Goal: Task Accomplishment & Management: Manage account settings

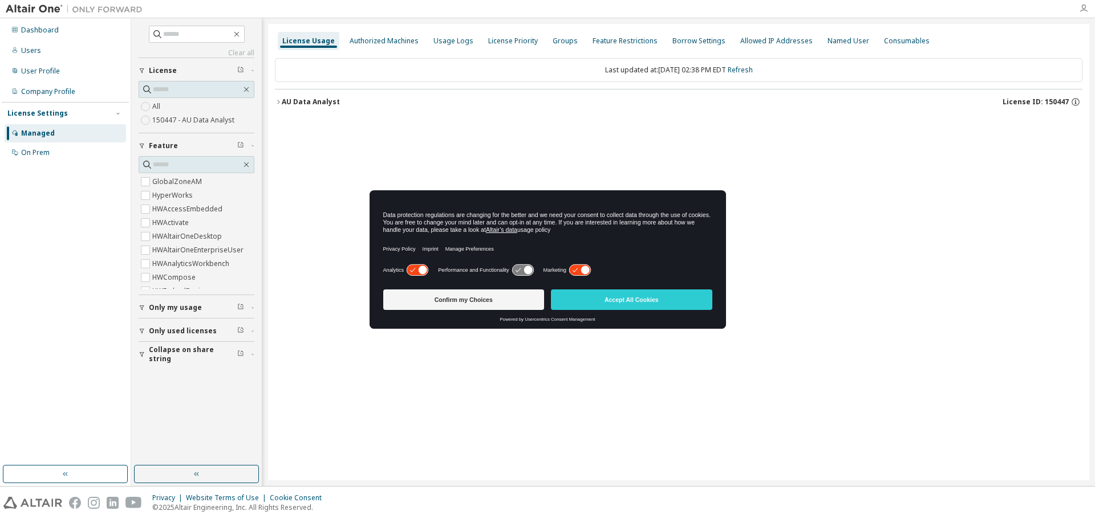
click at [1084, 11] on icon "button" at bounding box center [1083, 8] width 9 height 9
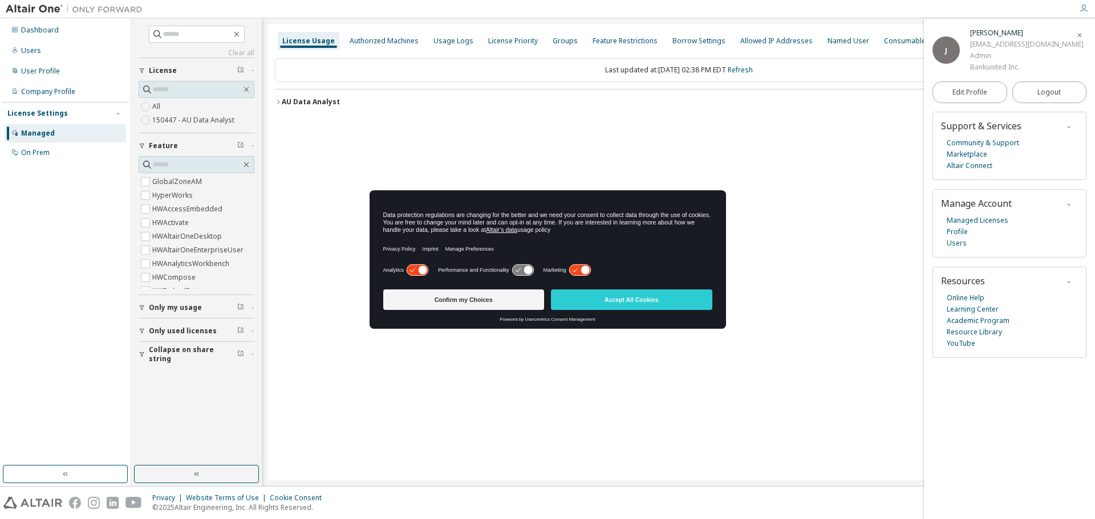
click at [805, 243] on div "License Usage Authorized Machines Usage Logs License Priority Groups Feature Re…" at bounding box center [678, 252] width 821 height 457
click at [491, 306] on button "Confirm my Choices" at bounding box center [463, 300] width 161 height 21
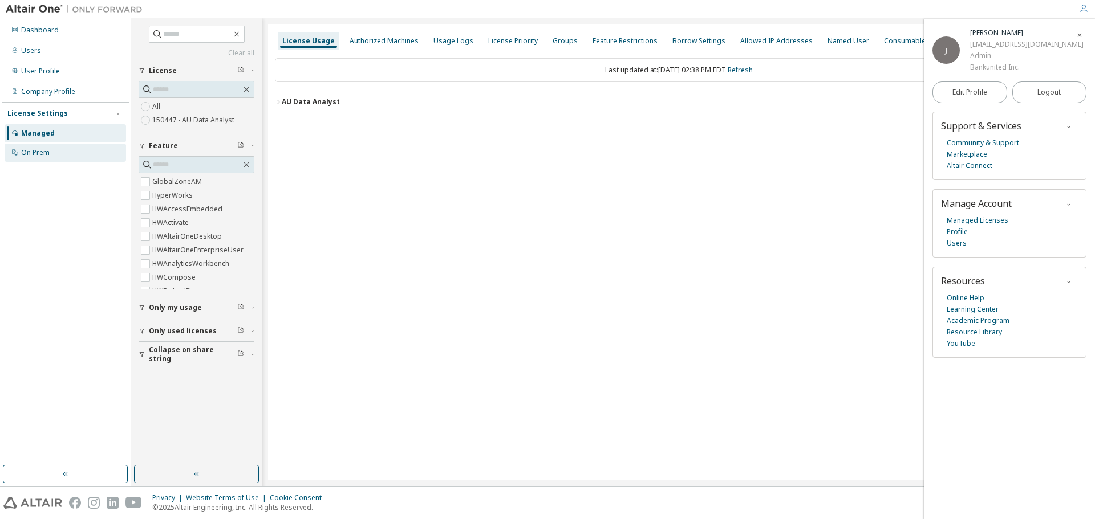
click at [36, 153] on div "On Prem" at bounding box center [35, 152] width 29 height 9
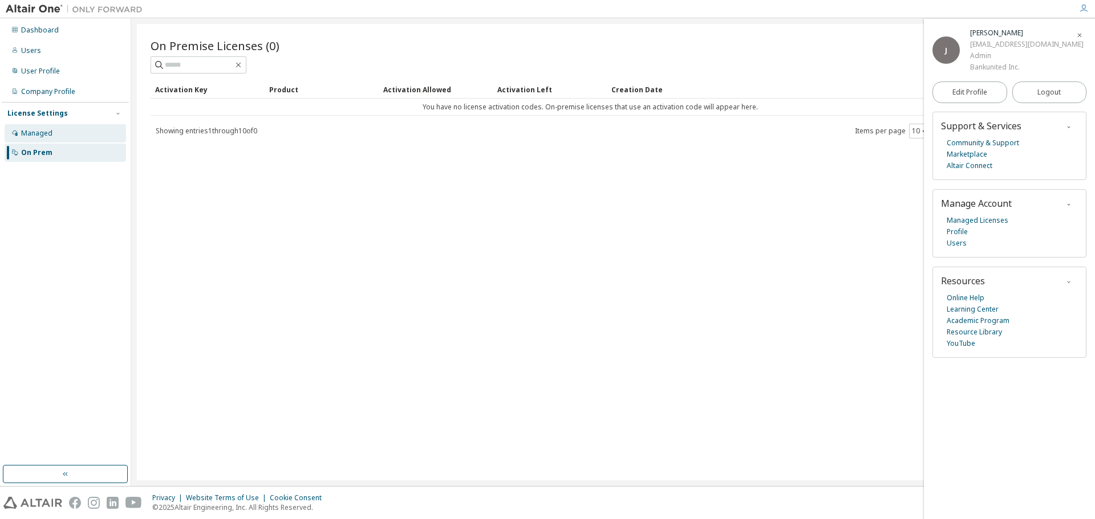
click at [35, 132] on div "Managed" at bounding box center [36, 133] width 31 height 9
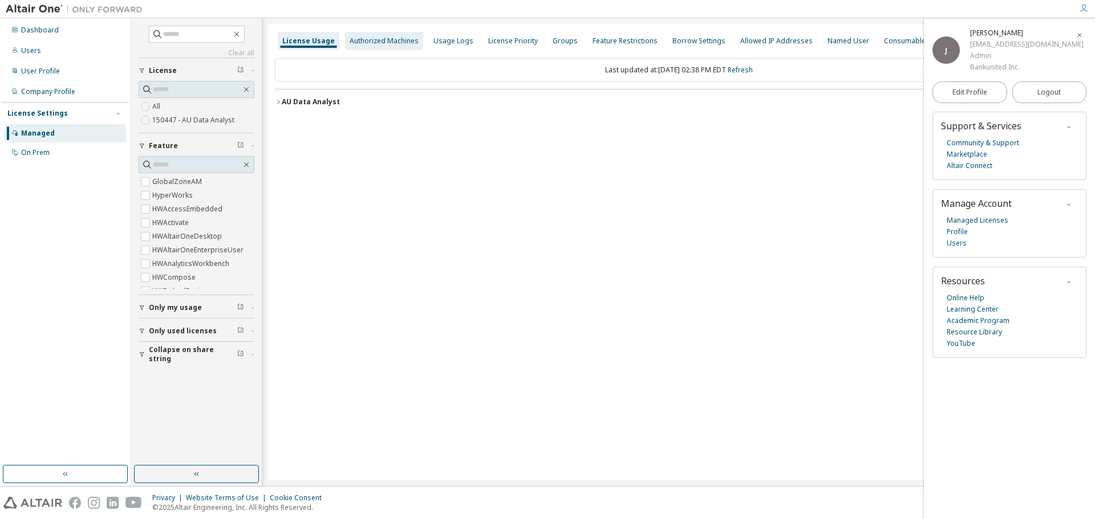
click at [393, 39] on div "Authorized Machines" at bounding box center [384, 40] width 69 height 9
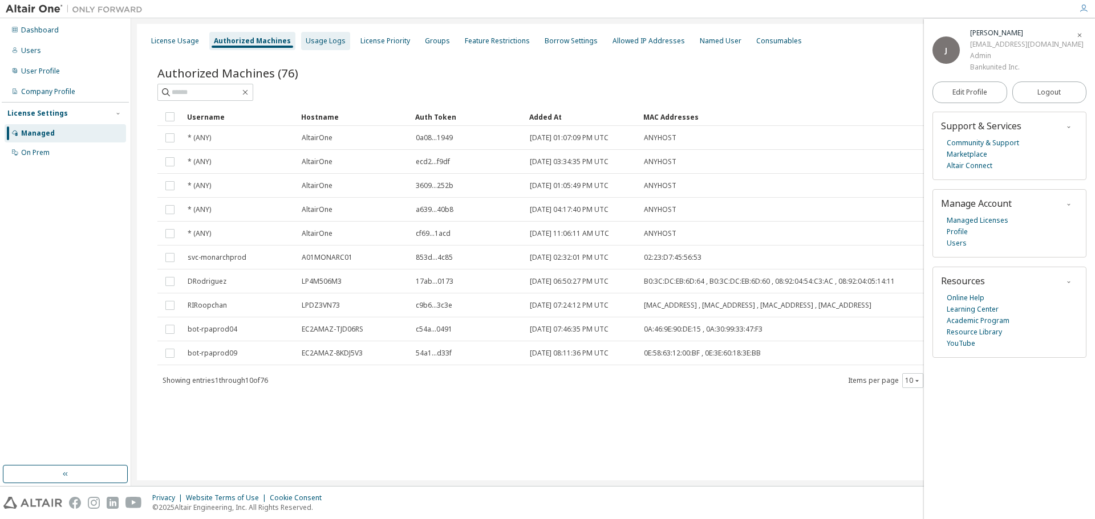
click at [326, 42] on div "Usage Logs" at bounding box center [326, 40] width 40 height 9
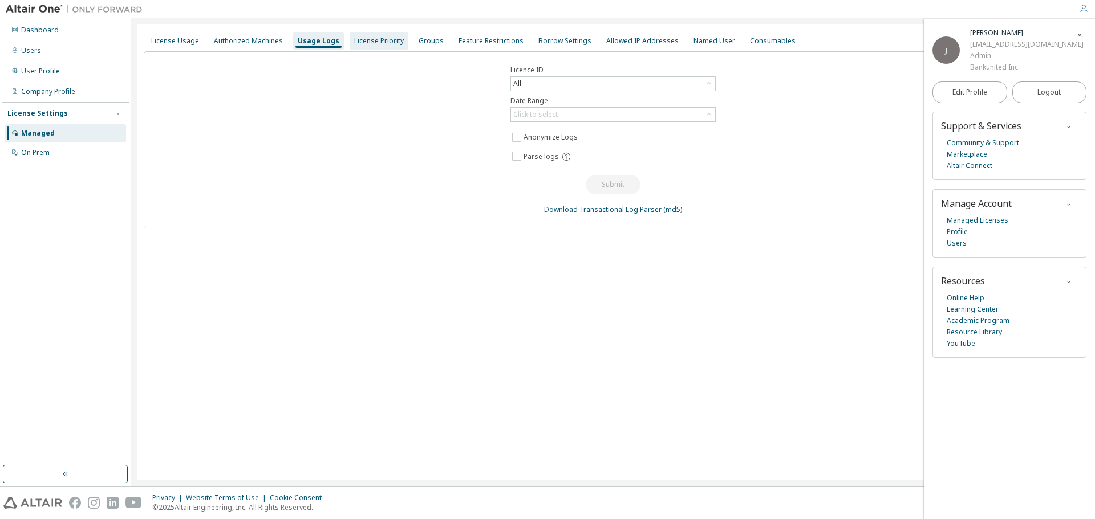
click at [354, 45] on div "License Priority" at bounding box center [379, 40] width 50 height 9
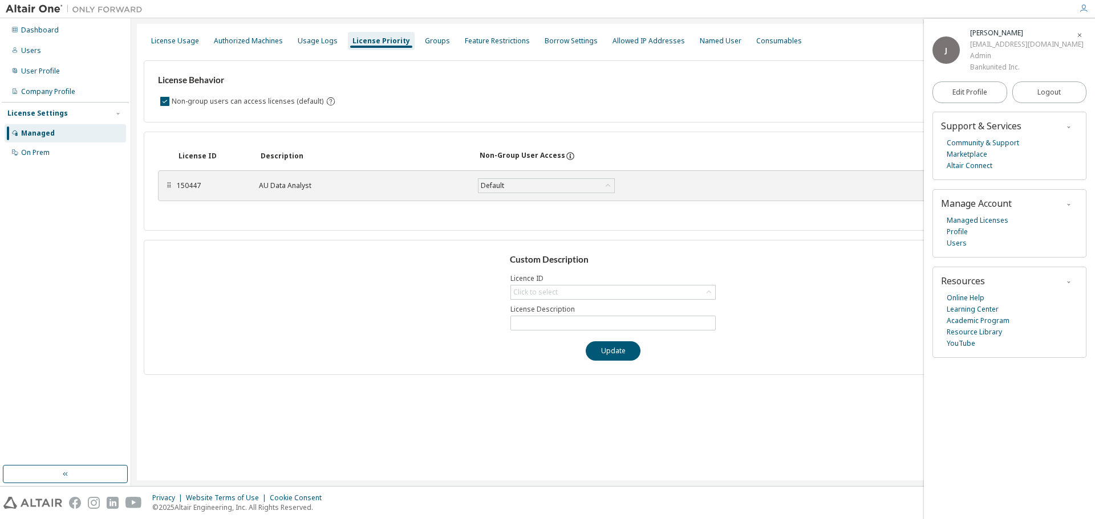
click at [170, 186] on div "⠿" at bounding box center [168, 185] width 7 height 9
click at [605, 184] on icon at bounding box center [607, 185] width 11 height 11
click at [673, 192] on div "Save" at bounding box center [655, 185] width 55 height 19
click at [563, 294] on div "Click to select" at bounding box center [613, 293] width 204 height 14
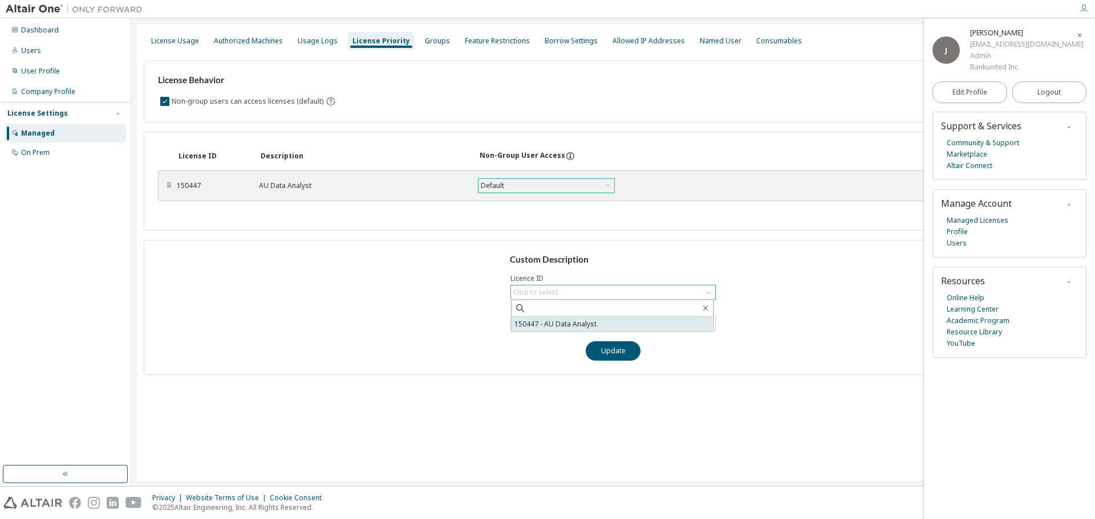
click at [567, 324] on li "150447 - AU Data Analyst" at bounding box center [612, 324] width 202 height 15
type input "**********"
click at [543, 385] on div "**********" at bounding box center [613, 252] width 952 height 457
